Goal: Navigation & Orientation: Find specific page/section

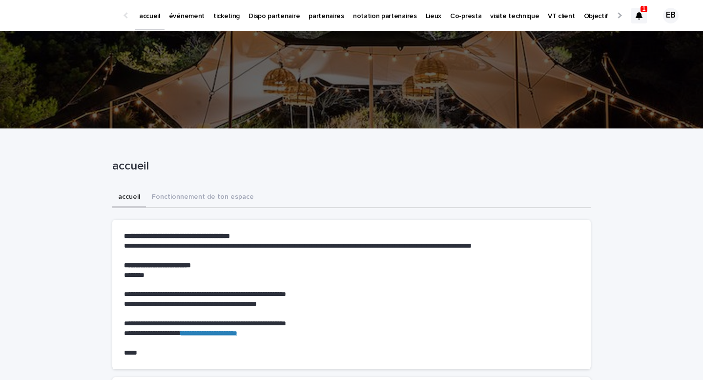
click at [637, 15] on icon at bounding box center [639, 16] width 7 height 8
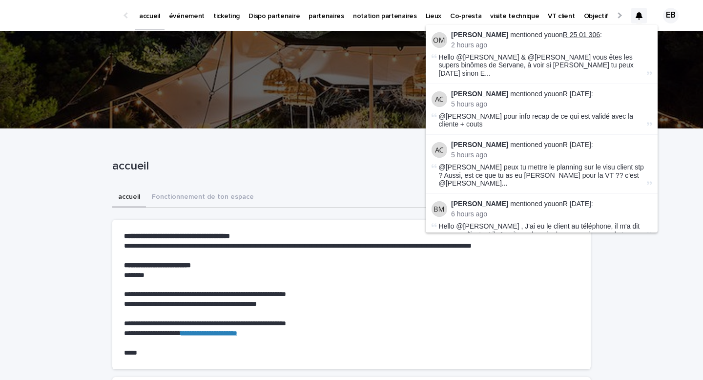
click at [582, 36] on link "R 25 01 306" at bounding box center [581, 35] width 37 height 8
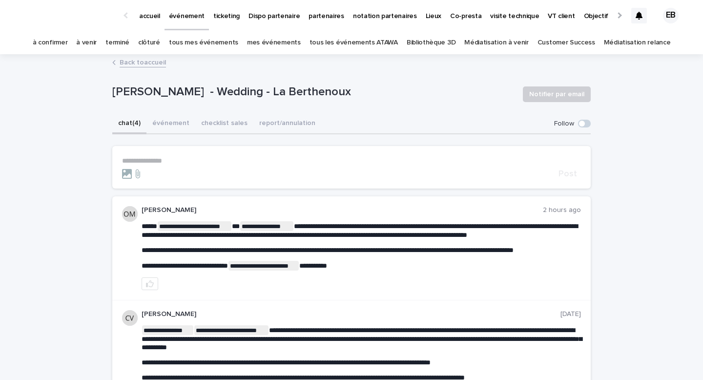
click at [135, 9] on div "accueil" at bounding box center [150, 10] width 30 height 21
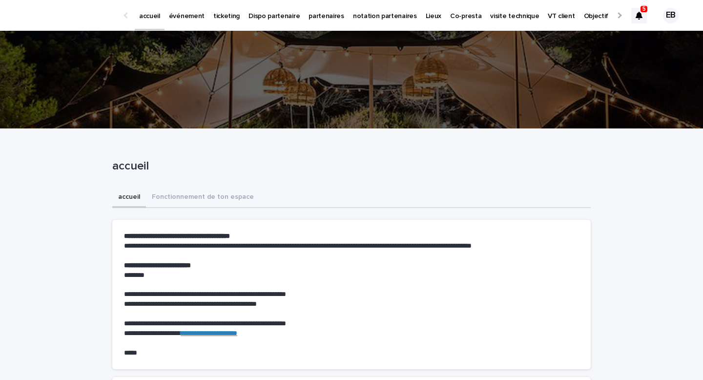
click at [637, 14] on icon at bounding box center [639, 16] width 7 height 8
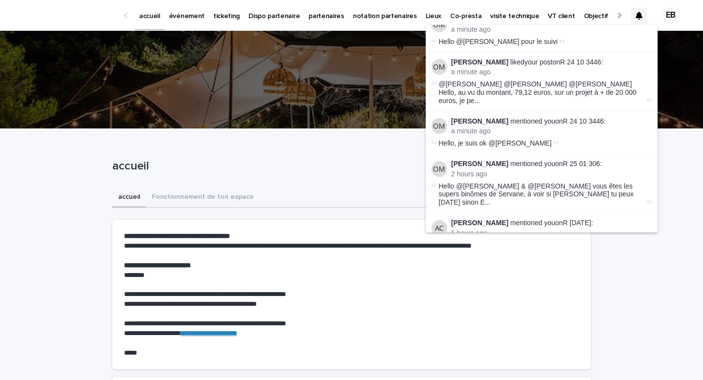
scroll to position [68, 0]
click at [583, 110] on li "[PERSON_NAME] mentioned you on R 24 10 3446 : a minute ago Hello, je suis ok @[…" at bounding box center [542, 131] width 232 height 42
click at [583, 116] on link "R 24 10 3446" at bounding box center [583, 120] width 41 height 8
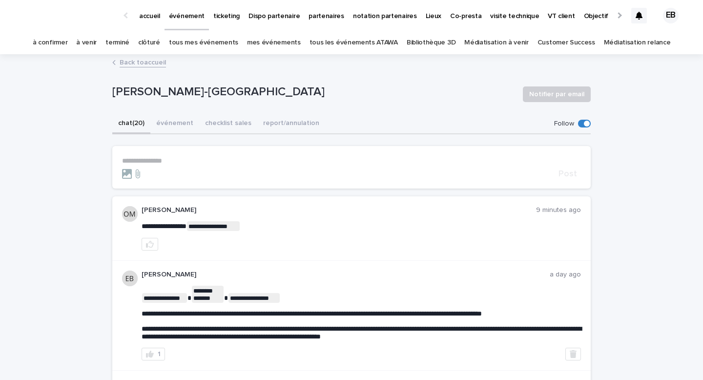
click at [151, 17] on p "accueil" at bounding box center [149, 10] width 21 height 21
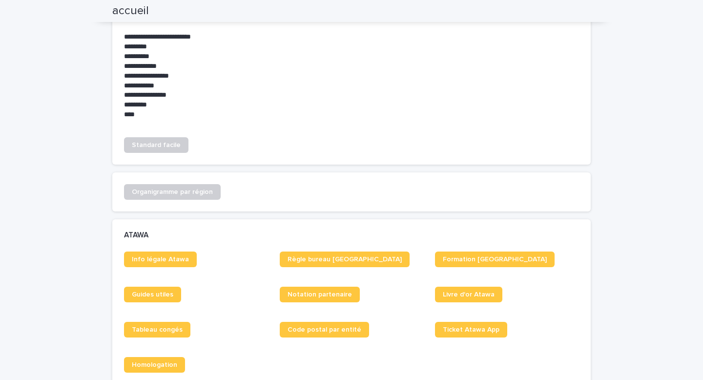
scroll to position [551, 0]
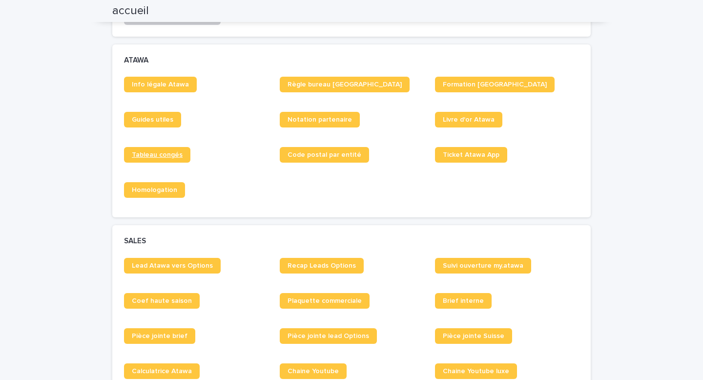
click at [164, 160] on link "Tableau congés" at bounding box center [157, 155] width 66 height 16
